Goal: Navigation & Orientation: Find specific page/section

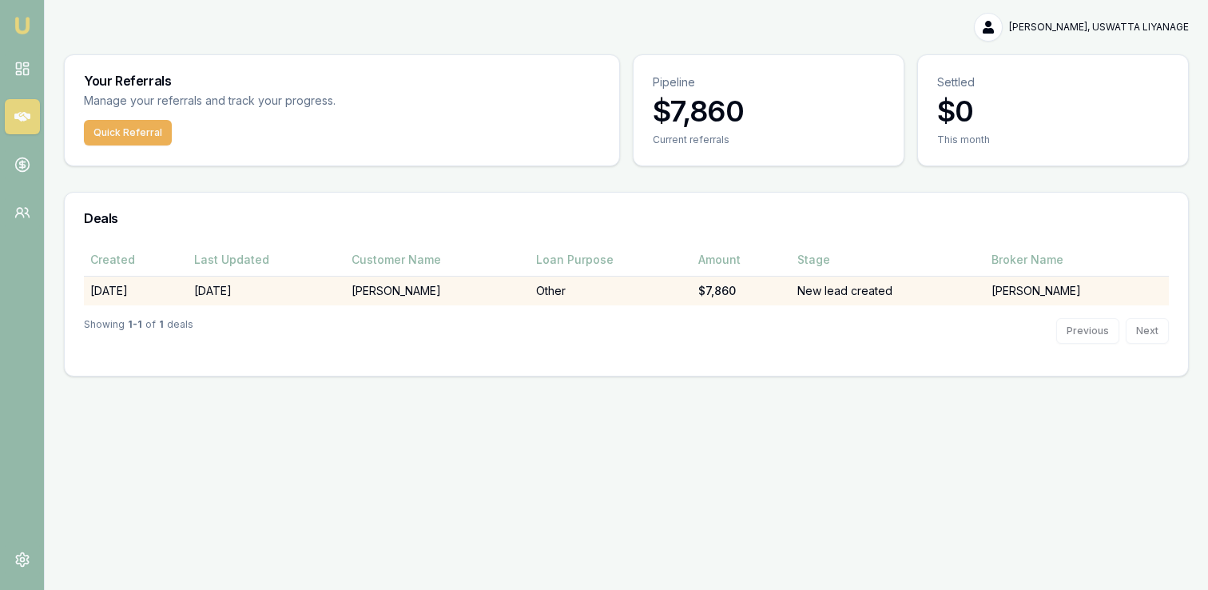
click at [1005, 288] on td "[PERSON_NAME]" at bounding box center [1077, 291] width 184 height 30
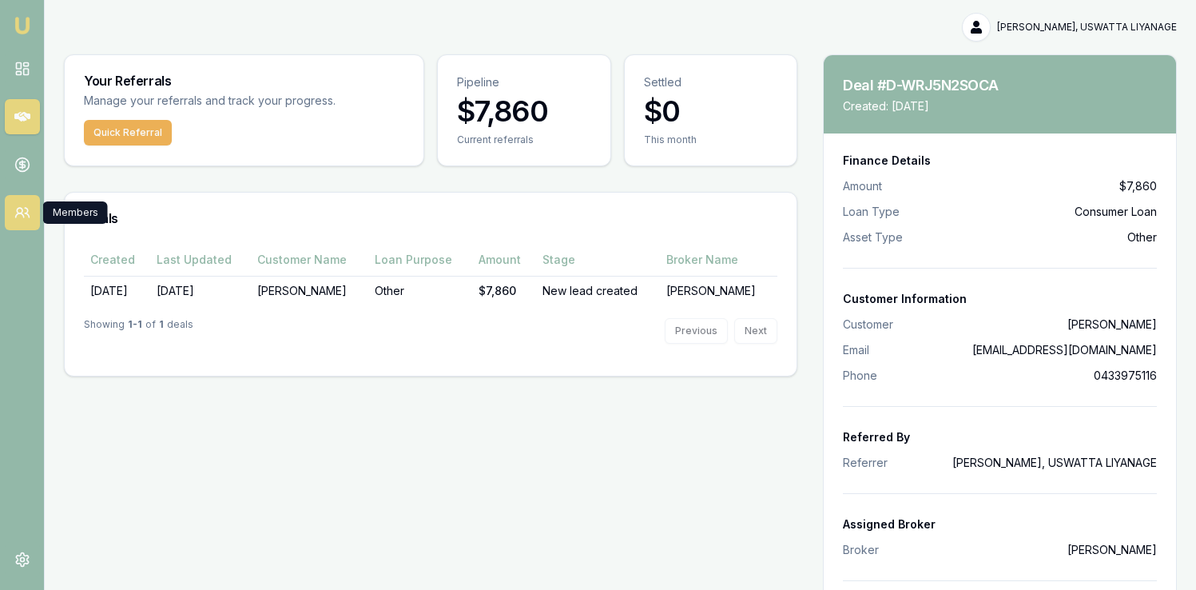
click at [23, 216] on icon at bounding box center [19, 215] width 8 height 4
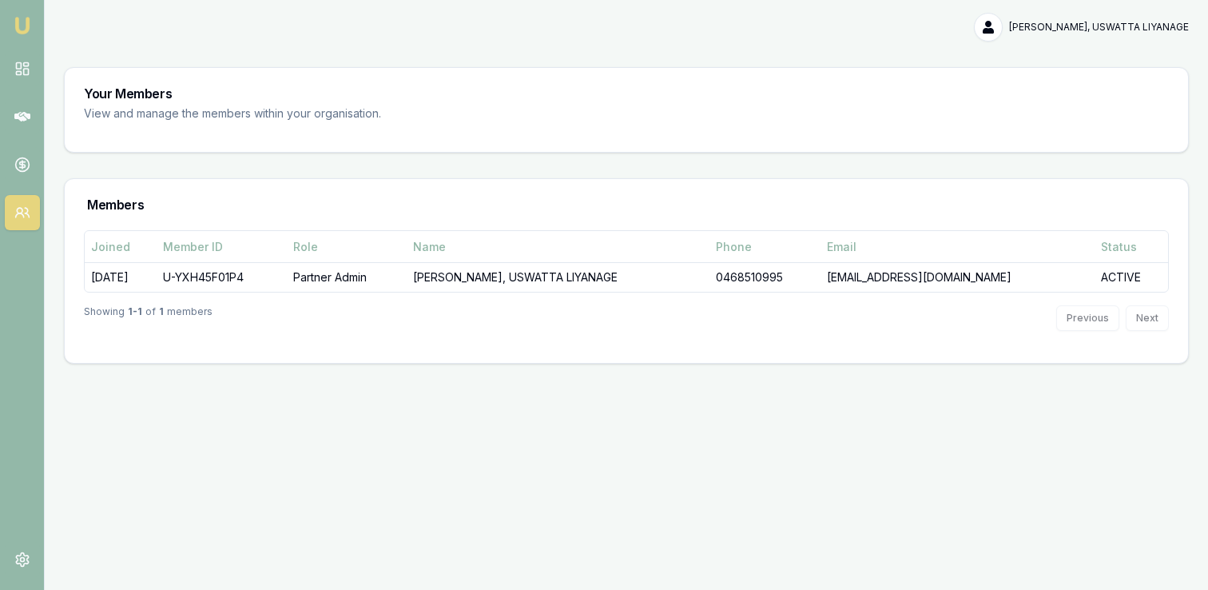
click at [204, 113] on p "View and manage the members within your organisation." at bounding box center [288, 114] width 409 height 18
click at [141, 109] on p "View and manage the members within your organisation." at bounding box center [288, 114] width 409 height 18
click at [133, 91] on h3 "Your Members" at bounding box center [626, 93] width 1085 height 13
click at [26, 166] on icon at bounding box center [22, 165] width 16 height 16
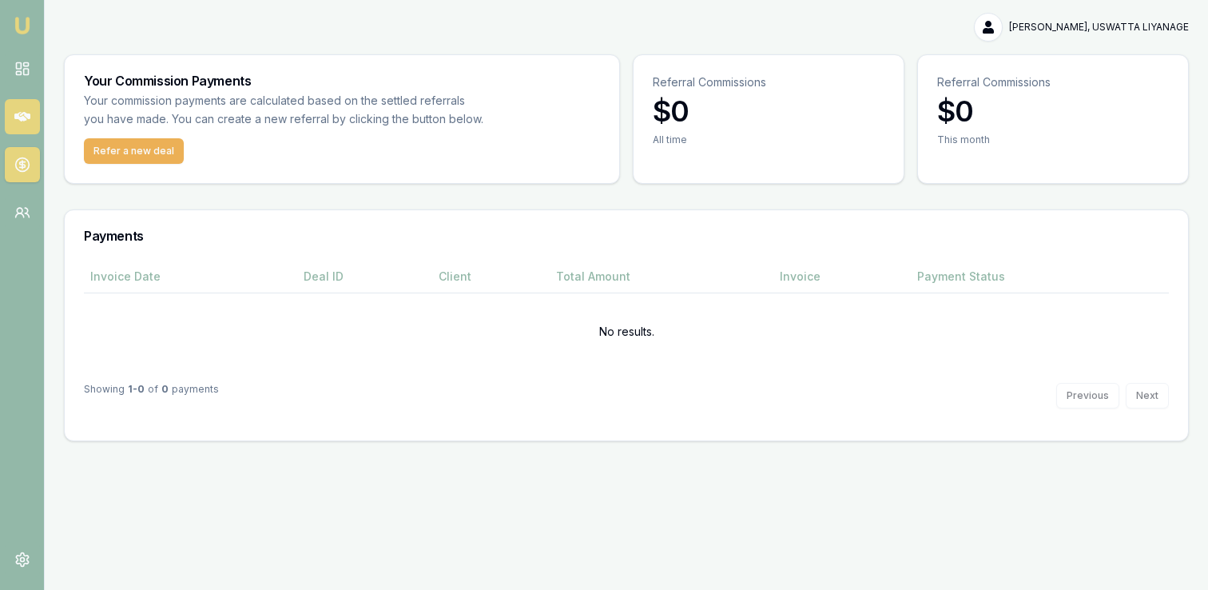
click at [14, 116] on icon at bounding box center [22, 117] width 16 height 10
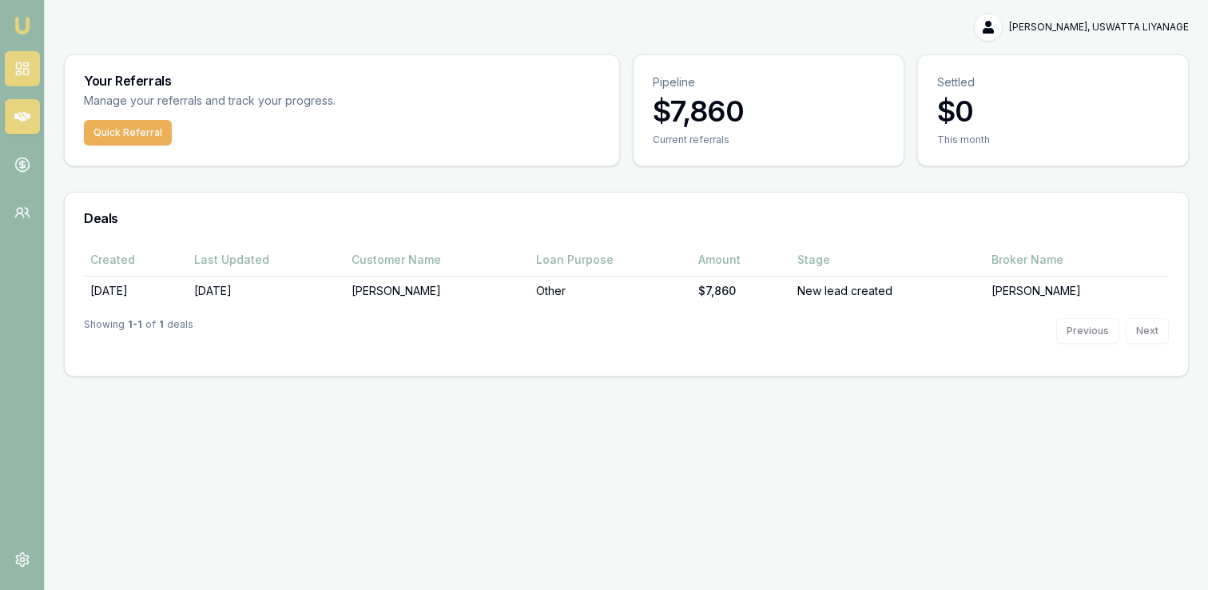
click at [26, 72] on icon at bounding box center [22, 69] width 16 height 16
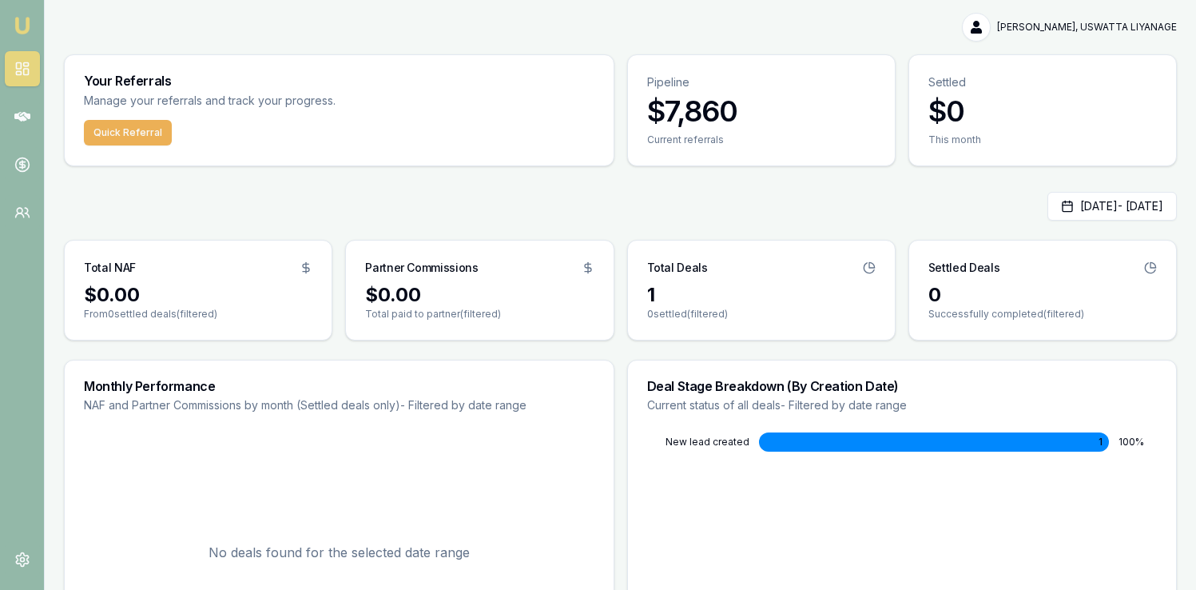
click at [23, 27] on img at bounding box center [22, 25] width 19 height 19
